Goal: Transaction & Acquisition: Purchase product/service

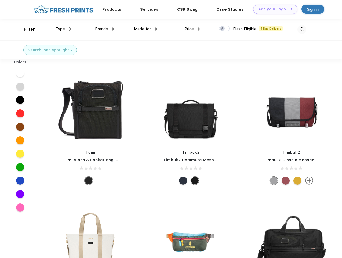
scroll to position [0, 0]
click at [273, 9] on link "Add your Logo Design Tool" at bounding box center [275, 9] width 44 height 9
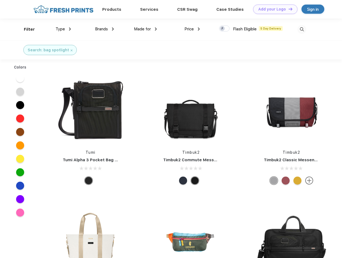
click at [0, 0] on div "Design Tool" at bounding box center [0, 0] width 0 height 0
click at [288, 9] on link "Add your Logo Design Tool" at bounding box center [275, 9] width 44 height 9
click at [26, 29] on div "Filter" at bounding box center [29, 29] width 11 height 6
click at [63, 29] on span "Type" at bounding box center [60, 29] width 9 height 5
click at [104, 29] on span "Brands" at bounding box center [101, 29] width 13 height 5
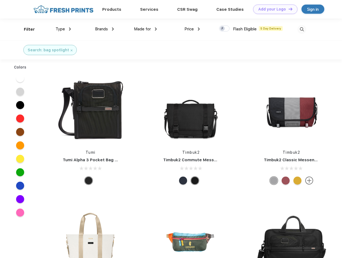
click at [145, 29] on span "Made for" at bounding box center [142, 29] width 17 height 5
click at [192, 29] on span "Price" at bounding box center [188, 29] width 9 height 5
click at [224, 29] on div at bounding box center [224, 28] width 10 height 6
click at [222, 29] on input "checkbox" at bounding box center [220, 26] width 3 height 3
click at [302, 29] on img at bounding box center [301, 29] width 9 height 9
